Goal: Transaction & Acquisition: Obtain resource

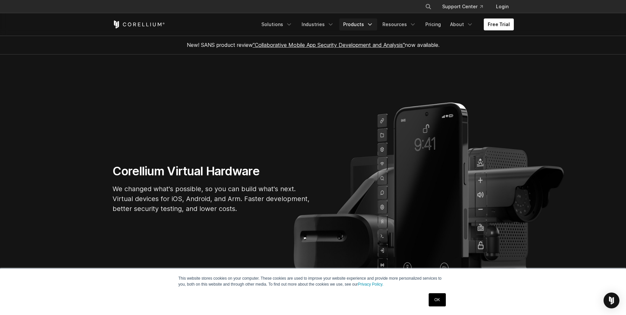
click at [366, 27] on link "Products" at bounding box center [358, 24] width 38 height 12
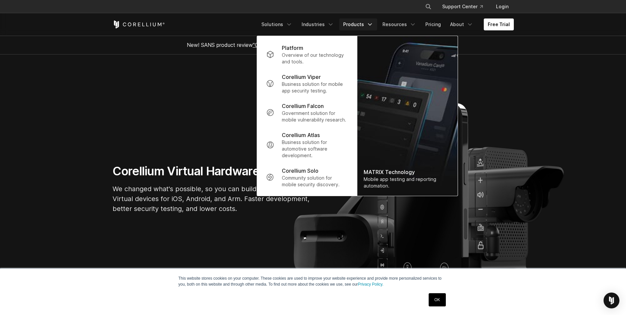
click at [171, 116] on section "Corellium Virtual Hardware We changed what's possible, so you can build what's …" at bounding box center [313, 191] width 626 height 274
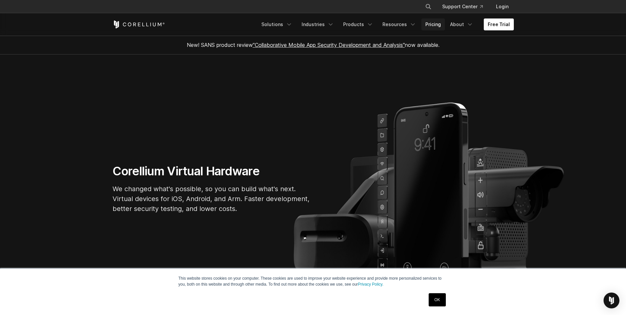
click at [432, 25] on link "Pricing" at bounding box center [433, 24] width 23 height 12
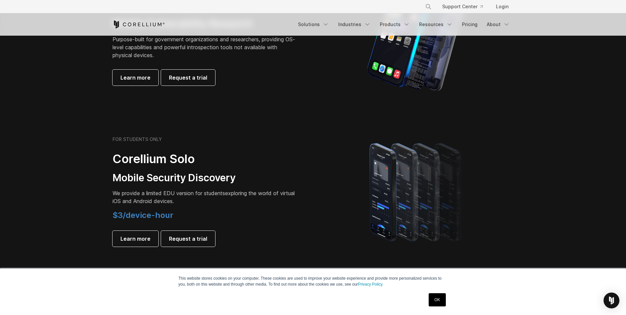
scroll to position [396, 0]
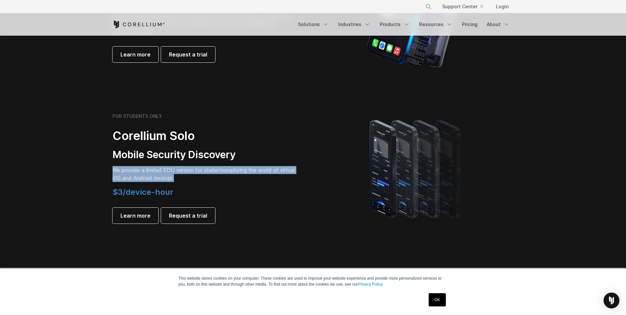
drag, startPoint x: 176, startPoint y: 175, endPoint x: 111, endPoint y: 170, distance: 64.5
click at [111, 170] on div "FOR STUDENTS ONLY Corellium Solo Mobile Security Discovery We provide a limited…" at bounding box center [209, 168] width 207 height 110
click at [274, 227] on section "FOR STUDENTS ONLY Corellium Solo Mobile Security Discovery We provide a limited…" at bounding box center [313, 168] width 626 height 158
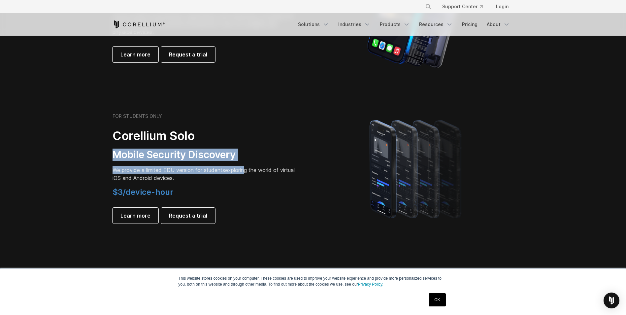
drag, startPoint x: 116, startPoint y: 158, endPoint x: 249, endPoint y: 164, distance: 133.5
click at [249, 164] on div "FOR STUDENTS ONLY Corellium Solo Mobile Security Discovery We provide a limited…" at bounding box center [205, 168] width 185 height 110
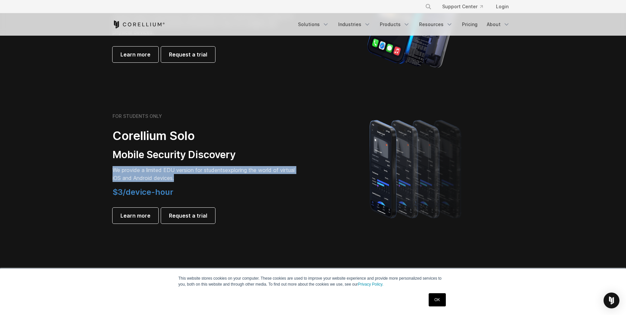
drag, startPoint x: 189, startPoint y: 176, endPoint x: 108, endPoint y: 166, distance: 81.5
click at [108, 166] on div "FOR STUDENTS ONLY Corellium Solo Mobile Security Discovery We provide a limited…" at bounding box center [209, 168] width 207 height 110
drag, startPoint x: 108, startPoint y: 166, endPoint x: 223, endPoint y: 182, distance: 116.3
click at [223, 182] on div "FOR STUDENTS ONLY Corellium Solo Mobile Security Discovery We provide a limited…" at bounding box center [209, 168] width 207 height 110
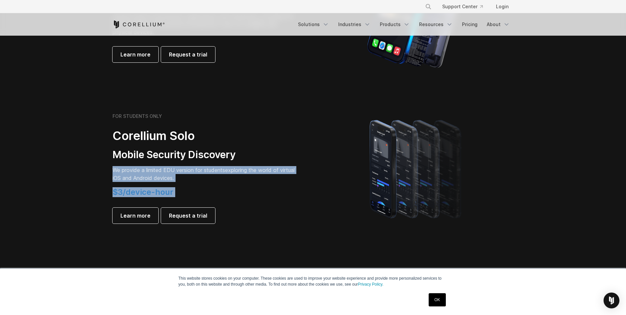
click at [223, 182] on div "FOR STUDENTS ONLY Corellium Solo Mobile Security Discovery We provide a limited…" at bounding box center [205, 168] width 185 height 110
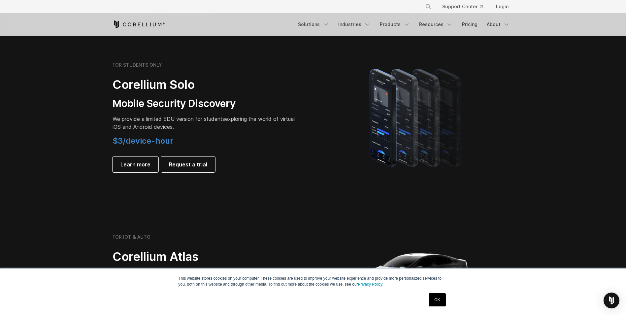
scroll to position [462, 0]
